Goal: Task Accomplishment & Management: Complete application form

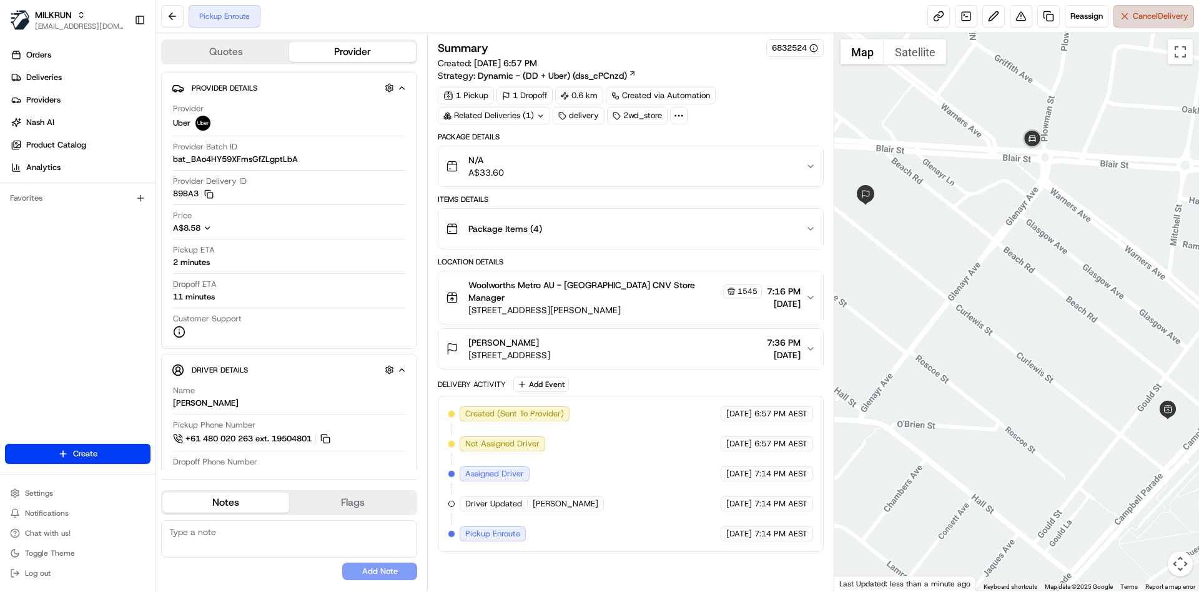
click at [1161, 15] on span "Cancel Delivery" at bounding box center [1161, 16] width 56 height 11
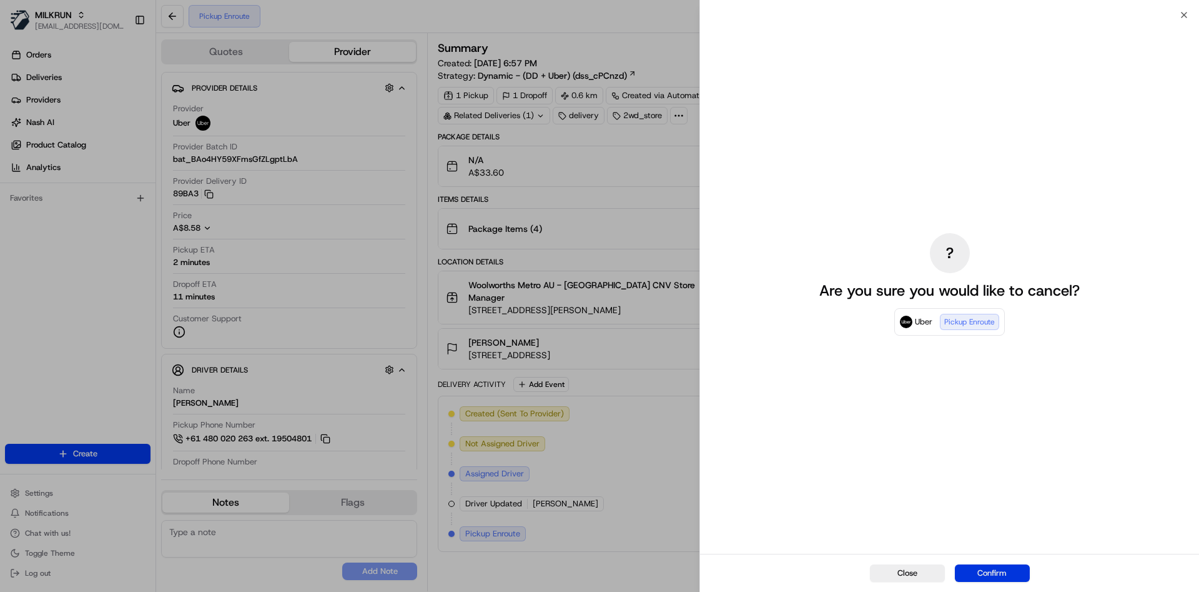
click at [978, 567] on button "Confirm" at bounding box center [992, 572] width 75 height 17
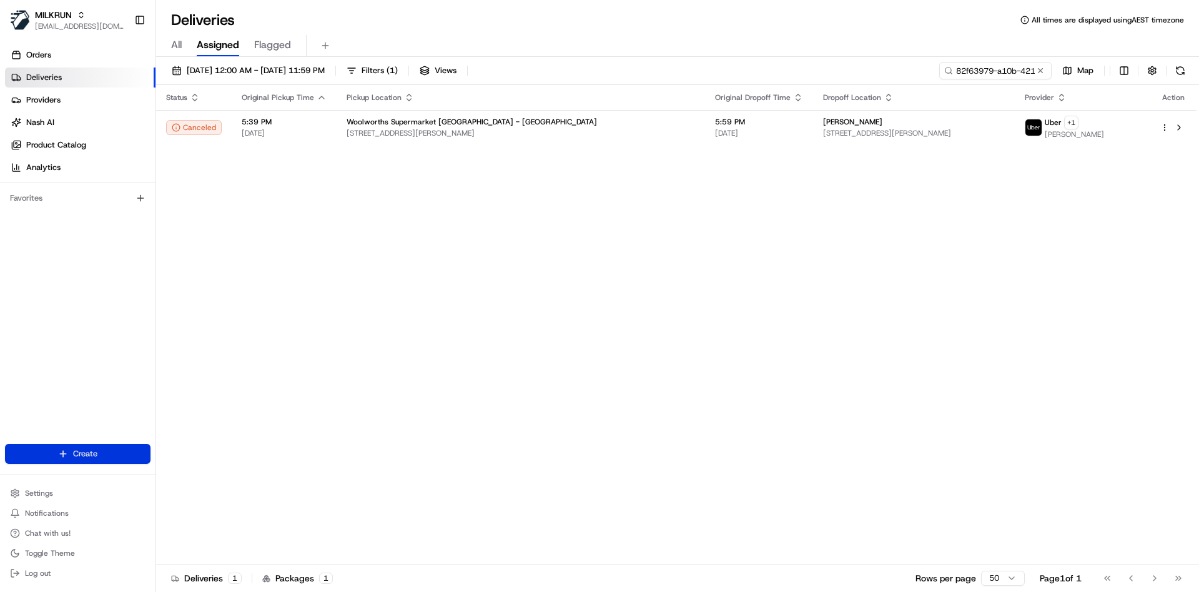
click at [40, 448] on html "MILKRUN [EMAIL_ADDRESS][DOMAIN_NAME] Toggle Sidebar Orders Deliveries Providers…" at bounding box center [599, 296] width 1199 height 592
click at [204, 472] on link "Delivery" at bounding box center [225, 476] width 139 height 22
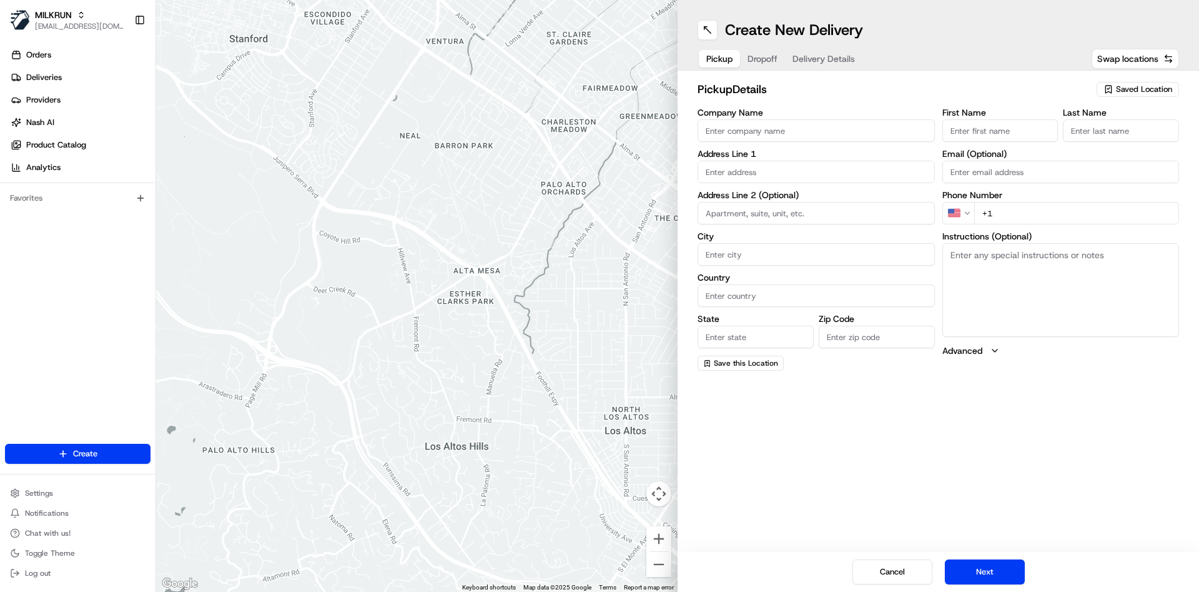
click at [1164, 84] on span "Saved Location" at bounding box center [1144, 89] width 56 height 11
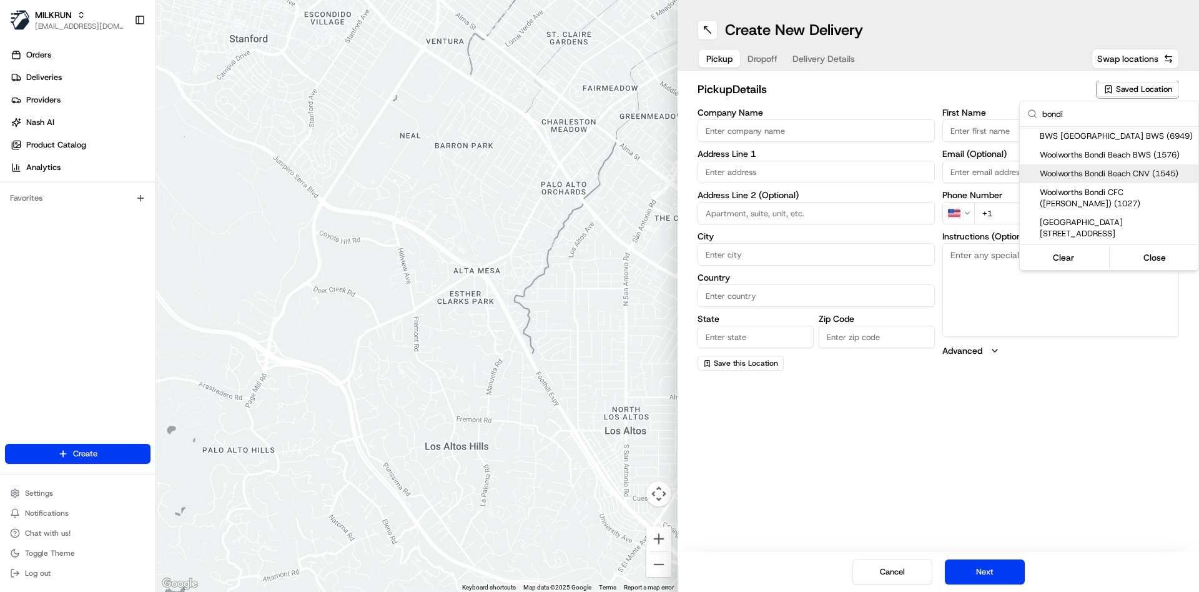
type input "bondi"
click at [1086, 171] on span "Woolworths Bondi Beach CNV (1545)" at bounding box center [1117, 173] width 154 height 11
type input "Woolworths [GEOGRAPHIC_DATA] CNV"
type input "[STREET_ADDRESS][PERSON_NAME]"
type input "[GEOGRAPHIC_DATA]"
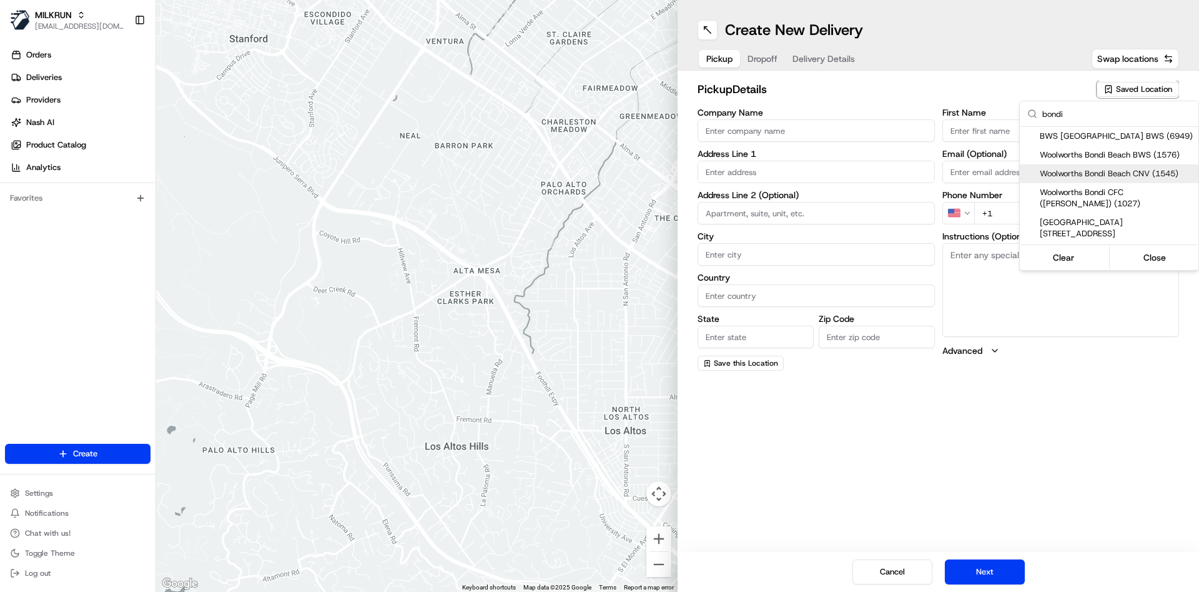
type input "AU"
type input "[GEOGRAPHIC_DATA]"
type input "2026"
type input "[PHONE_NUMBER]"
type textarea "Car Park entry off [GEOGRAPHIC_DATA]. Entry from [PERSON_NAME][GEOGRAPHIC_DATA]…"
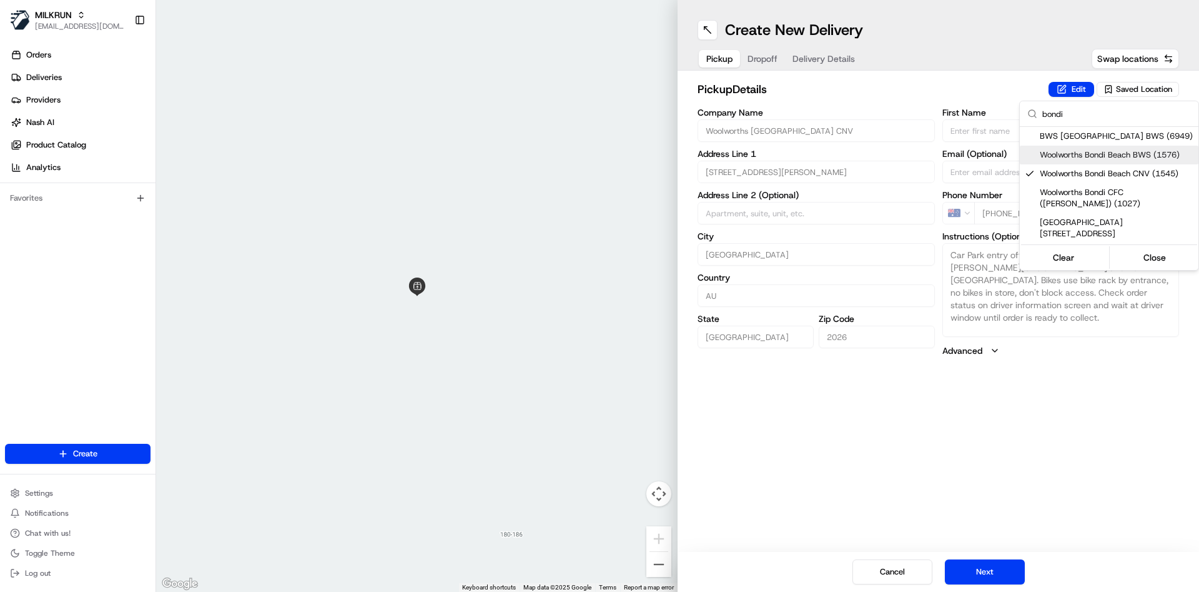
click at [785, 79] on html "MILKRUN [EMAIL_ADDRESS][DOMAIN_NAME] Toggle Sidebar Orders Deliveries Providers…" at bounding box center [599, 296] width 1199 height 592
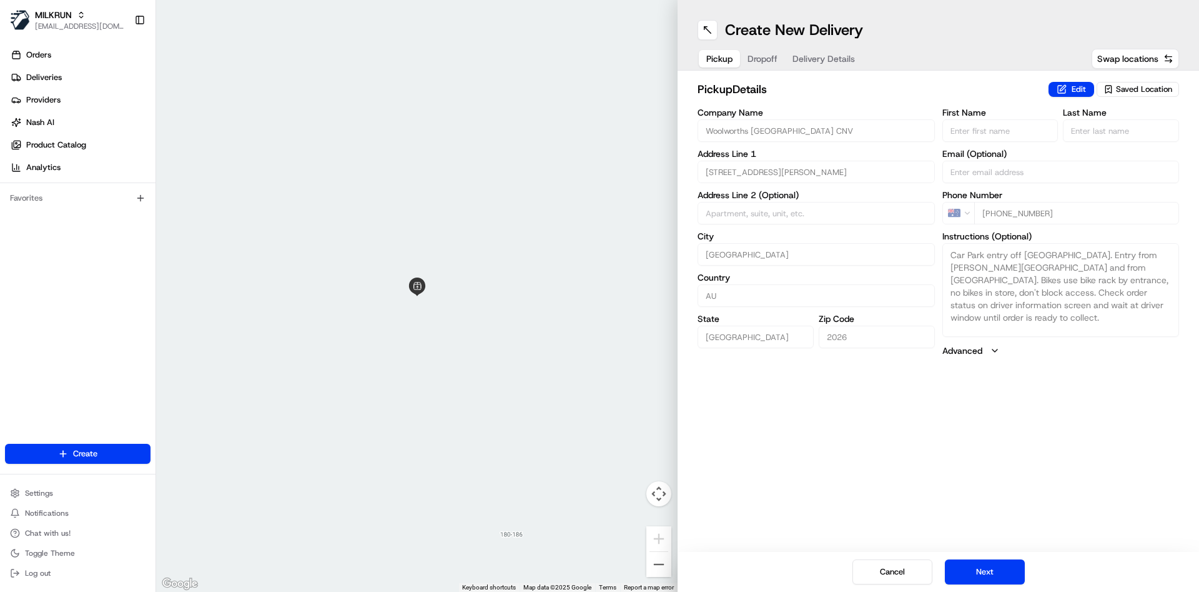
click at [769, 62] on span "Dropoff" at bounding box center [763, 58] width 30 height 12
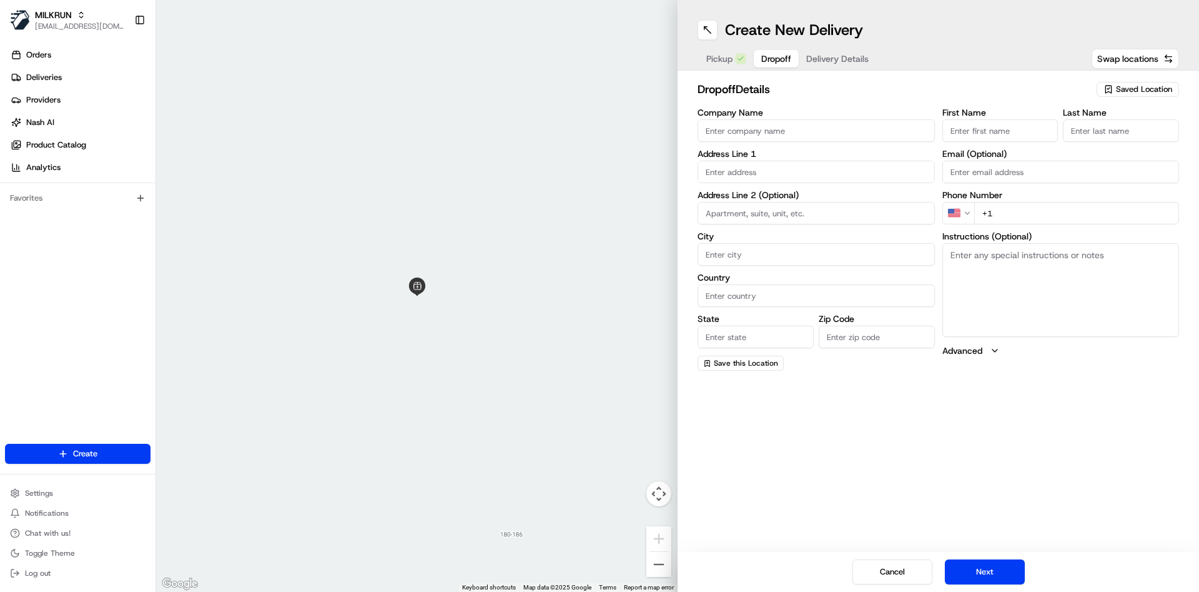
click at [779, 167] on input "text" at bounding box center [816, 172] width 237 height 22
paste input "[STREET_ADDRESS]"
click at [805, 204] on div "[STREET_ADDRESS]" at bounding box center [816, 198] width 231 height 19
type input "[STREET_ADDRESS]"
type input "Unit 1"
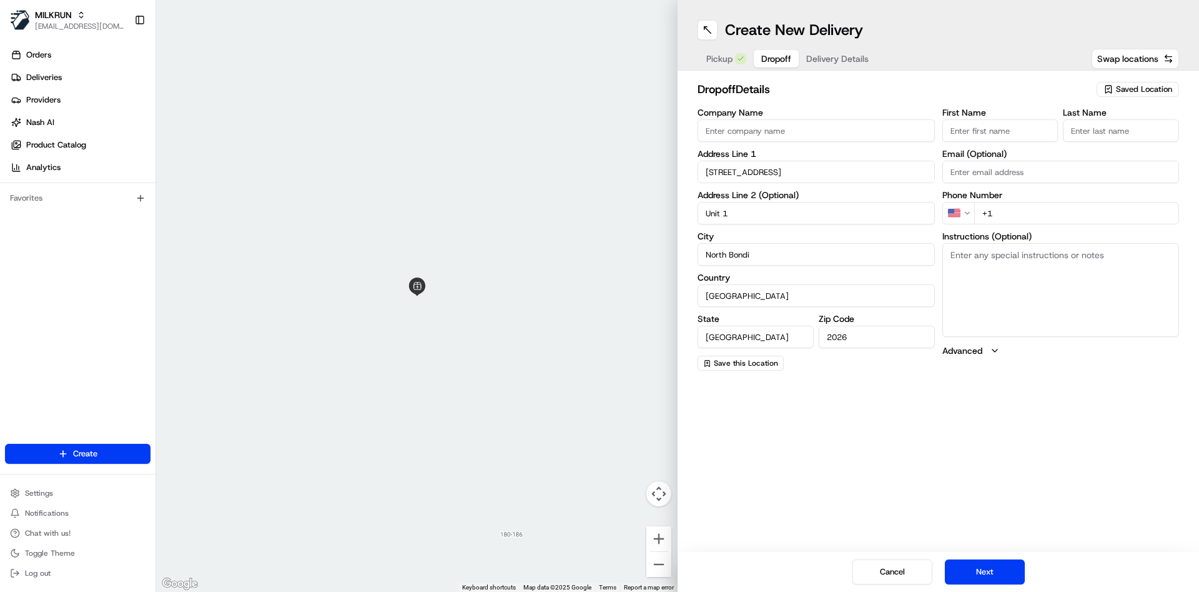
type input "North Bondi"
type input "[GEOGRAPHIC_DATA]"
type input "2026"
type input "[STREET_ADDRESS]"
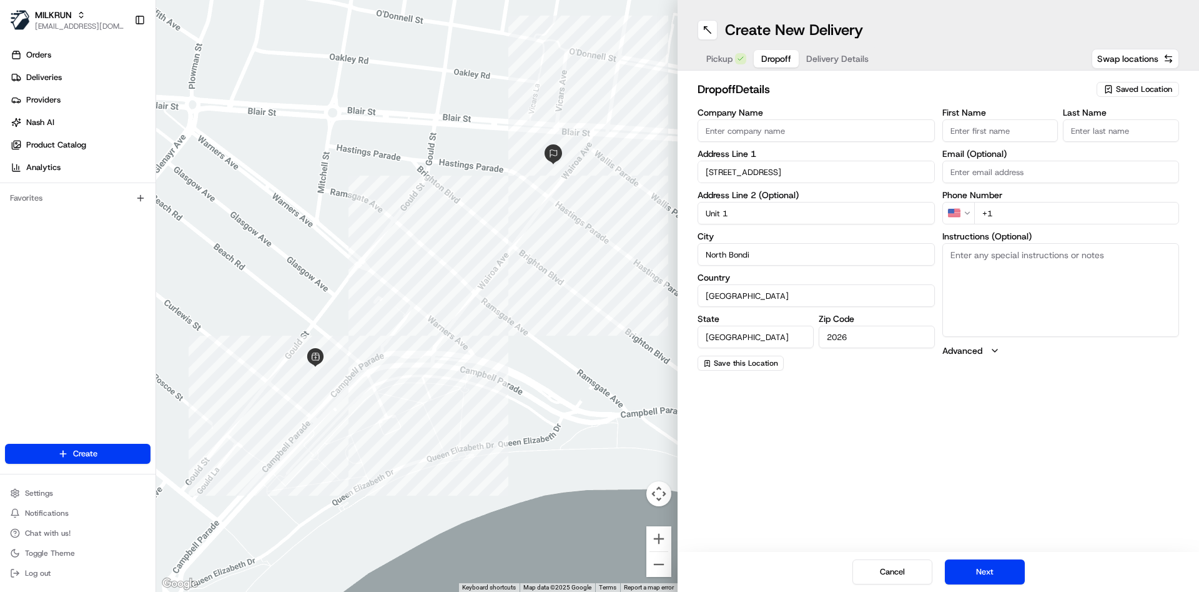
click at [1051, 285] on textarea "Instructions (Optional)" at bounding box center [1061, 290] width 237 height 94
paste textarea "[STREET_ADDRESS]"
type textarea "[STREET_ADDRESS]"
click at [963, 215] on html "MILKRUN [EMAIL_ADDRESS][DOMAIN_NAME] Toggle Sidebar Orders Deliveries Providers…" at bounding box center [599, 296] width 1199 height 592
click at [1057, 215] on input "+61" at bounding box center [1078, 213] width 206 height 22
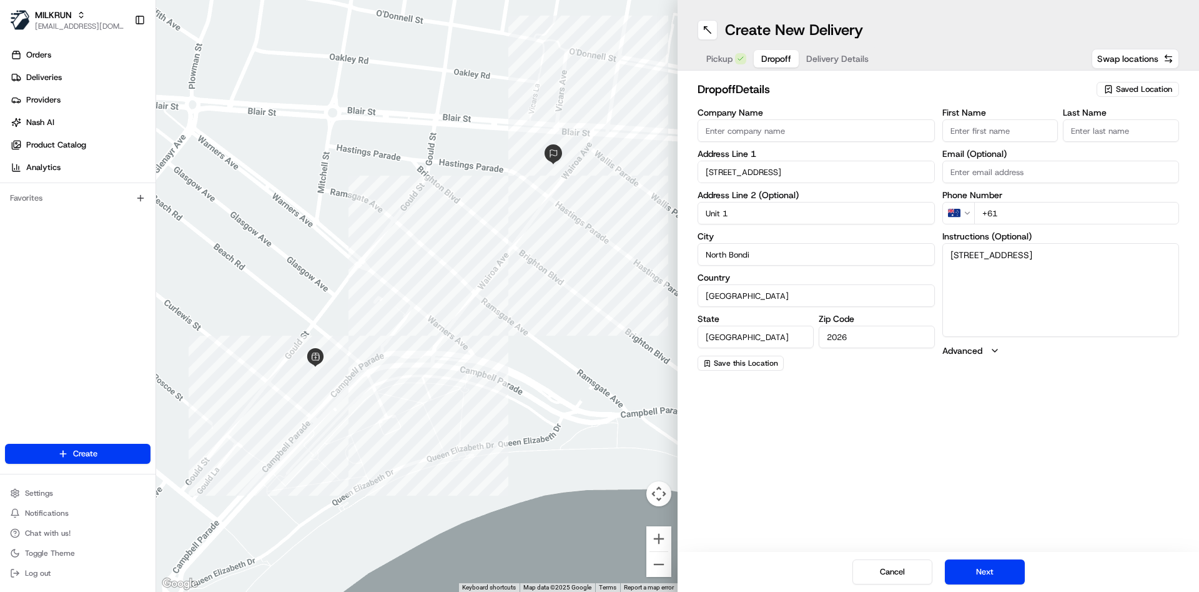
paste input "456 774 150"
type input "[PHONE_NUMBER]"
click at [974, 123] on input "First Name" at bounding box center [1001, 130] width 116 height 22
paste input "[PERSON_NAME]"
click at [1007, 130] on input "[PERSON_NAME]" at bounding box center [1001, 130] width 116 height 22
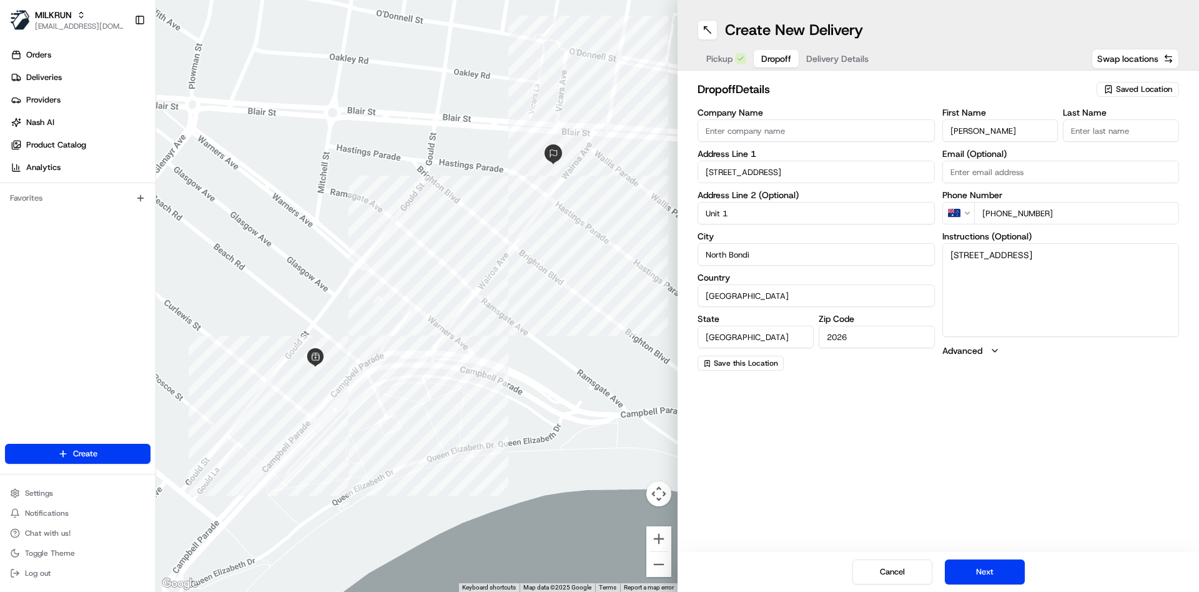
click at [1007, 130] on input "[PERSON_NAME]" at bounding box center [1001, 130] width 116 height 22
type input "Tegan van"
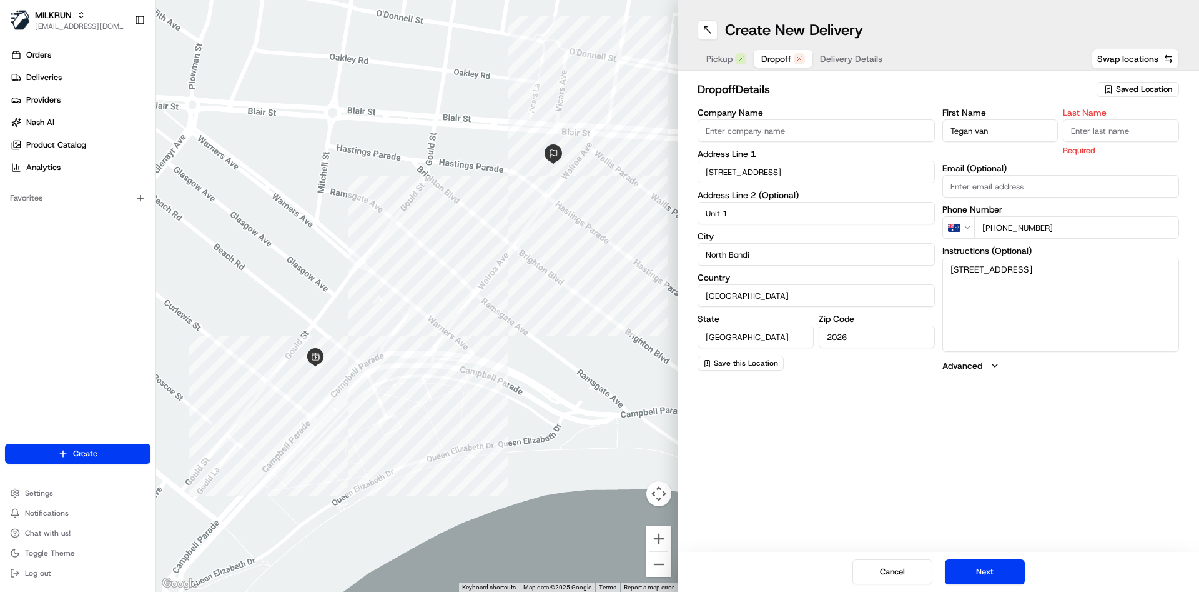
click at [1093, 134] on input "Last Name" at bounding box center [1121, 130] width 116 height 22
paste input "Gelder"
type input "Gelder"
click at [856, 55] on span "Delivery Details" at bounding box center [851, 58] width 62 height 12
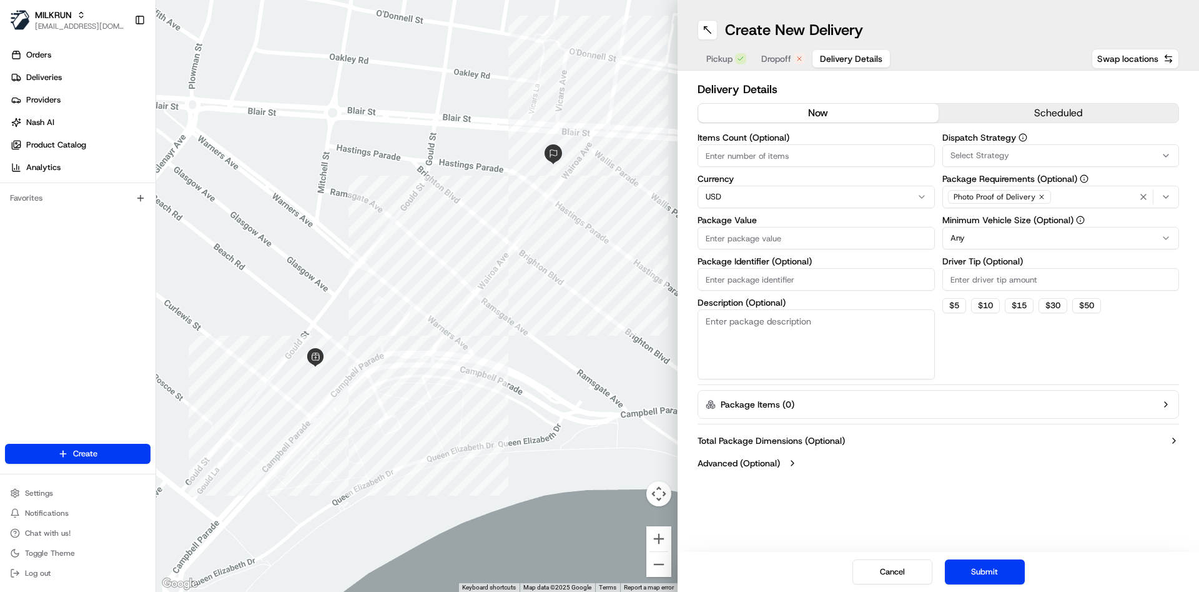
click at [760, 62] on button "Dropoff" at bounding box center [783, 58] width 59 height 17
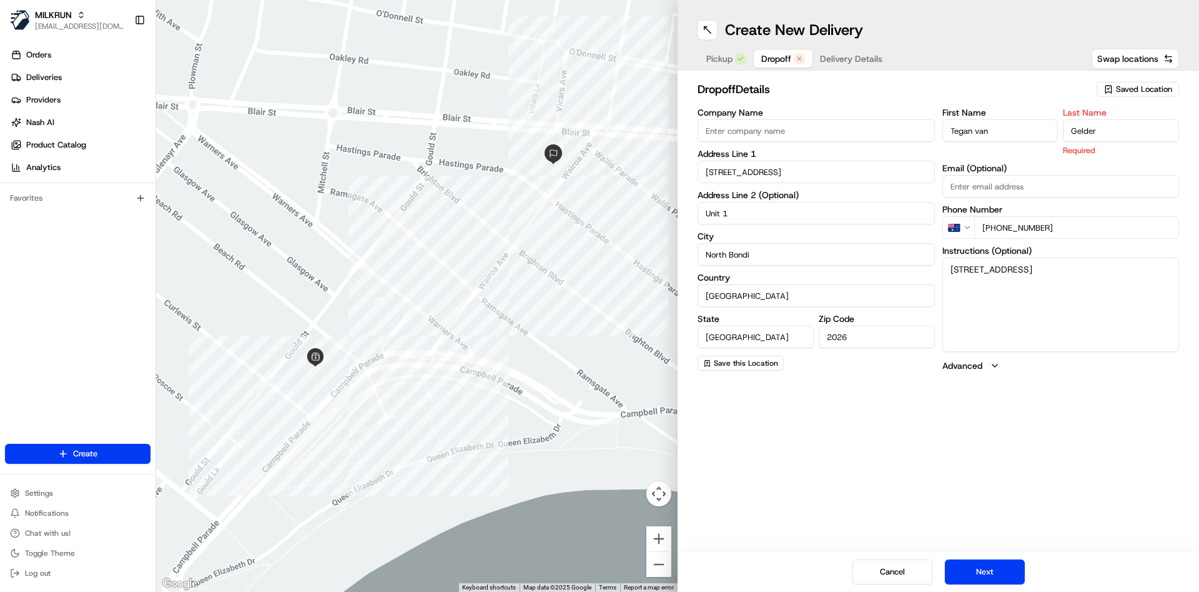
click at [1106, 126] on input "Gelder" at bounding box center [1121, 130] width 116 height 22
type input "Gelder"
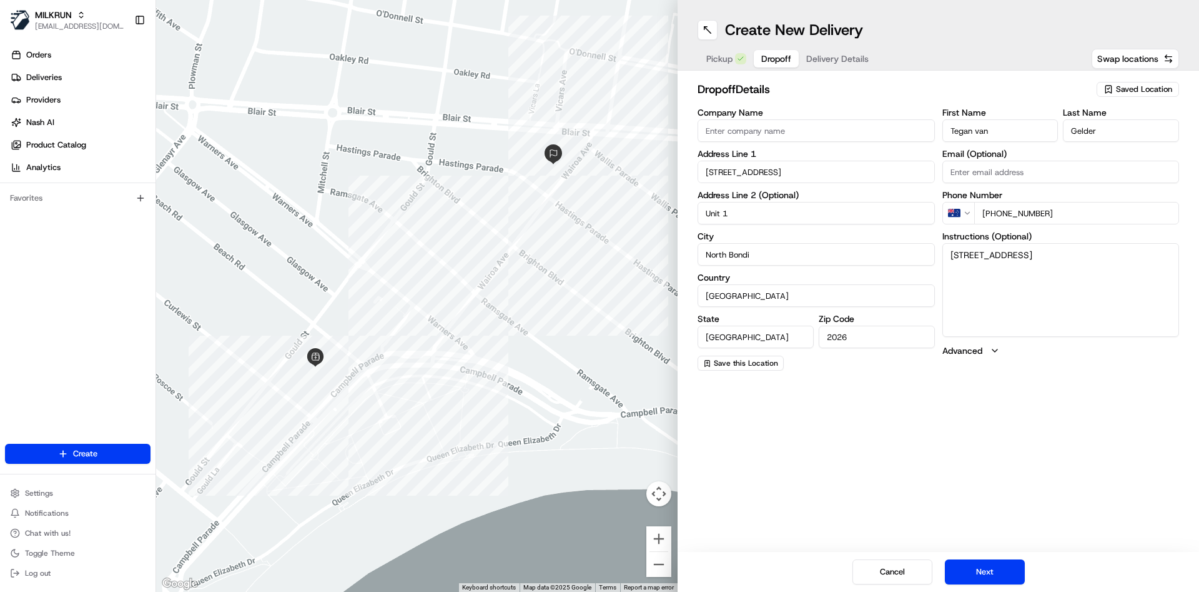
click at [1065, 159] on div "First Name [PERSON_NAME] van Last Name [PERSON_NAME] Email (Optional) Phone Num…" at bounding box center [1061, 239] width 237 height 262
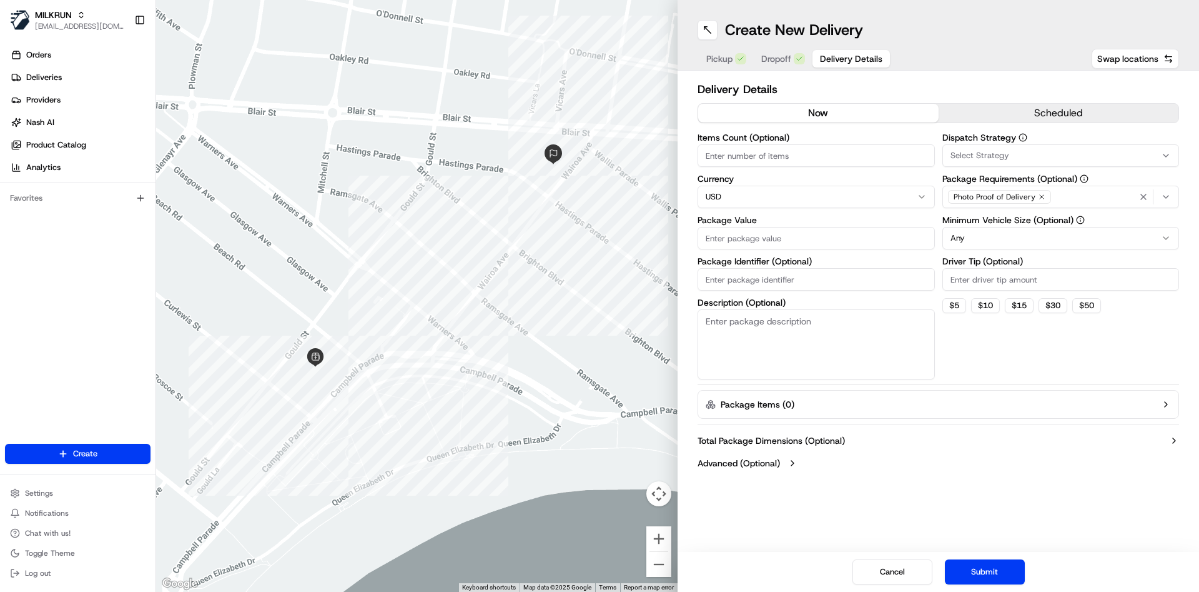
click at [828, 62] on span "Delivery Details" at bounding box center [851, 58] width 62 height 12
click at [757, 154] on input "Items Count (Optional)" at bounding box center [816, 155] width 237 height 22
type input "9"
click at [743, 196] on html "MILKRUN [EMAIL_ADDRESS][DOMAIN_NAME] Toggle Sidebar Orders Deliveries Providers…" at bounding box center [599, 296] width 1199 height 592
click at [752, 237] on input "Package Value" at bounding box center [816, 238] width 237 height 22
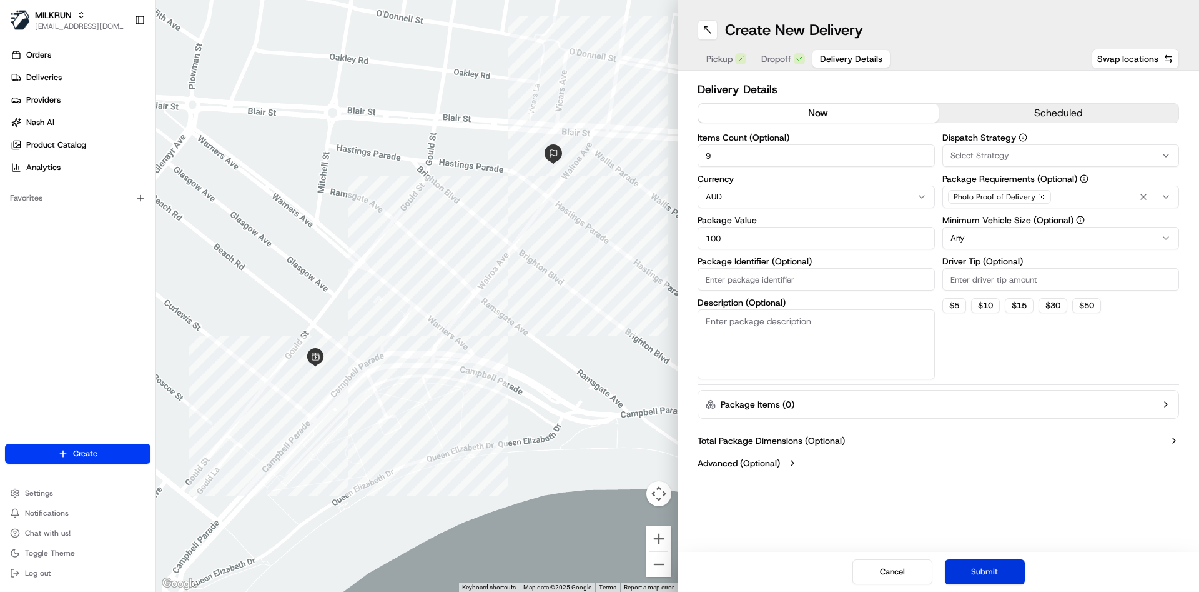
type input "100"
click at [956, 567] on button "Submit" at bounding box center [985, 571] width 80 height 25
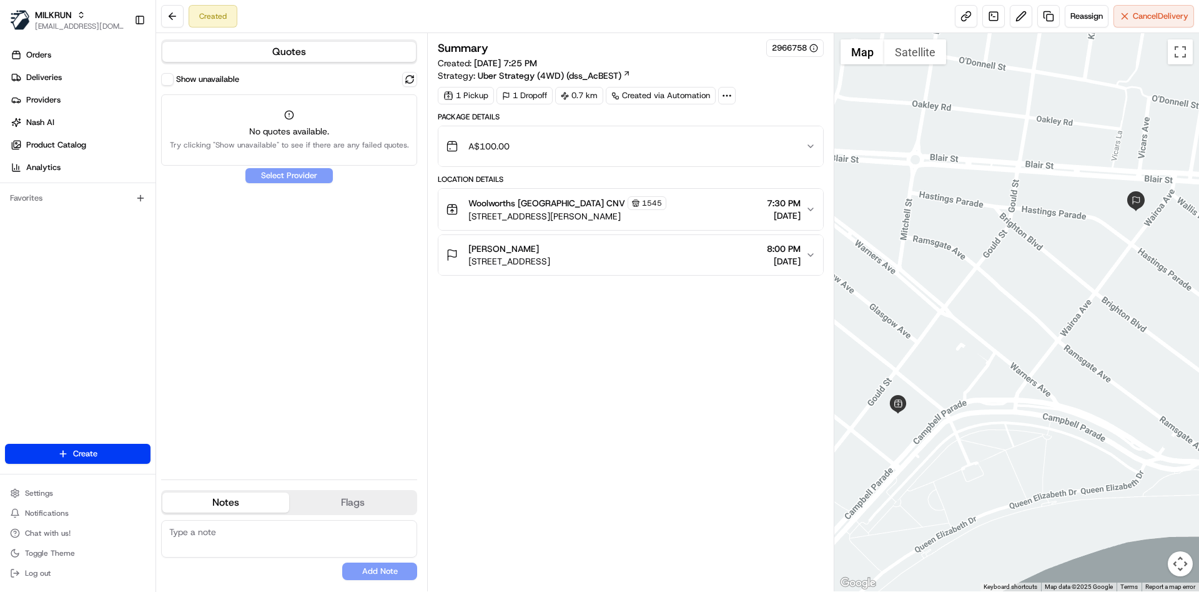
click at [209, 76] on label "Show unavailable" at bounding box center [207, 79] width 63 height 11
click at [174, 76] on button "Show unavailable" at bounding box center [167, 79] width 12 height 12
